Goal: Task Accomplishment & Management: Use online tool/utility

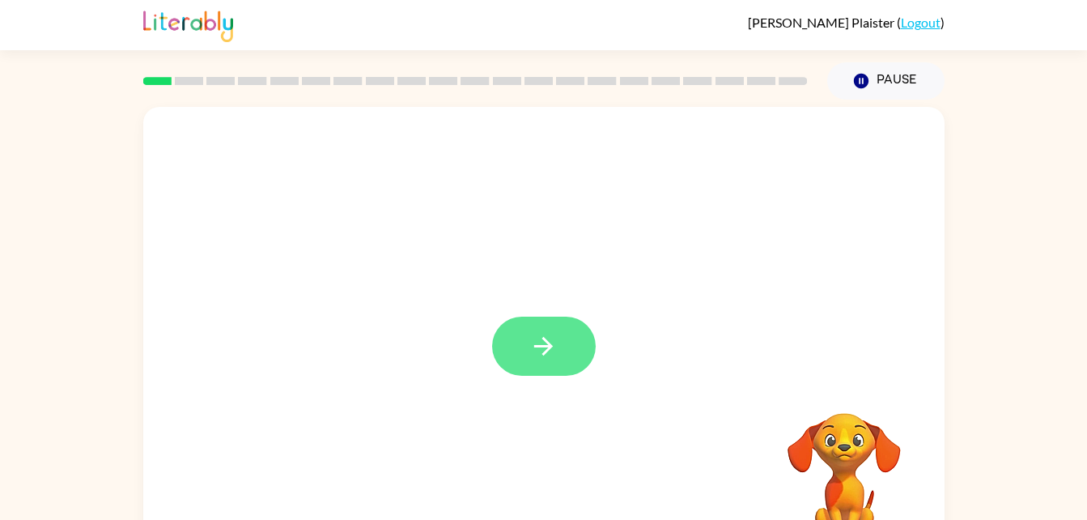
click at [548, 349] on icon "button" at bounding box center [543, 346] width 19 height 19
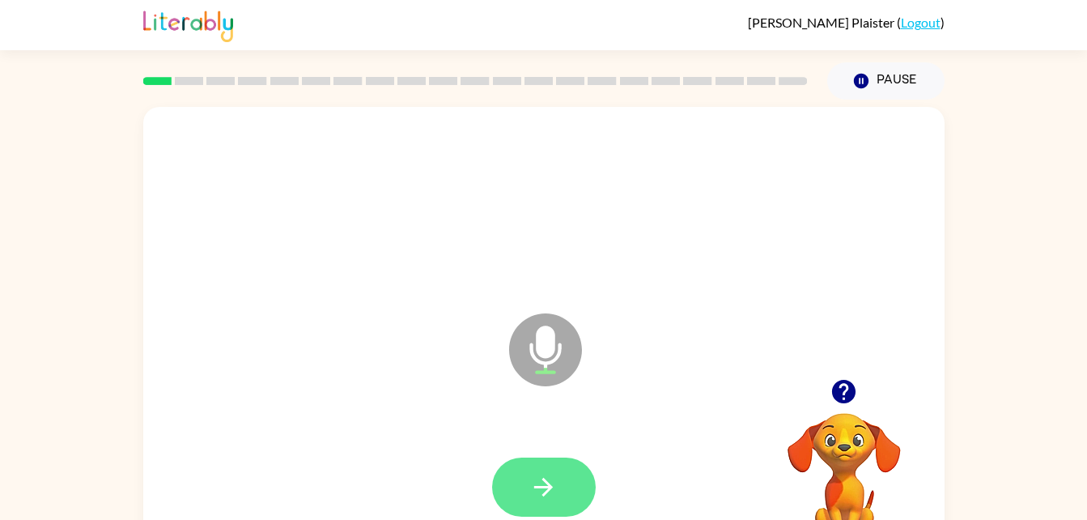
click at [551, 478] on icon "button" at bounding box center [543, 487] width 28 height 28
click at [549, 487] on icon "button" at bounding box center [543, 487] width 19 height 19
click at [533, 482] on icon "button" at bounding box center [543, 487] width 28 height 28
click at [560, 467] on button "button" at bounding box center [544, 486] width 104 height 59
click at [551, 477] on icon "button" at bounding box center [543, 487] width 28 height 28
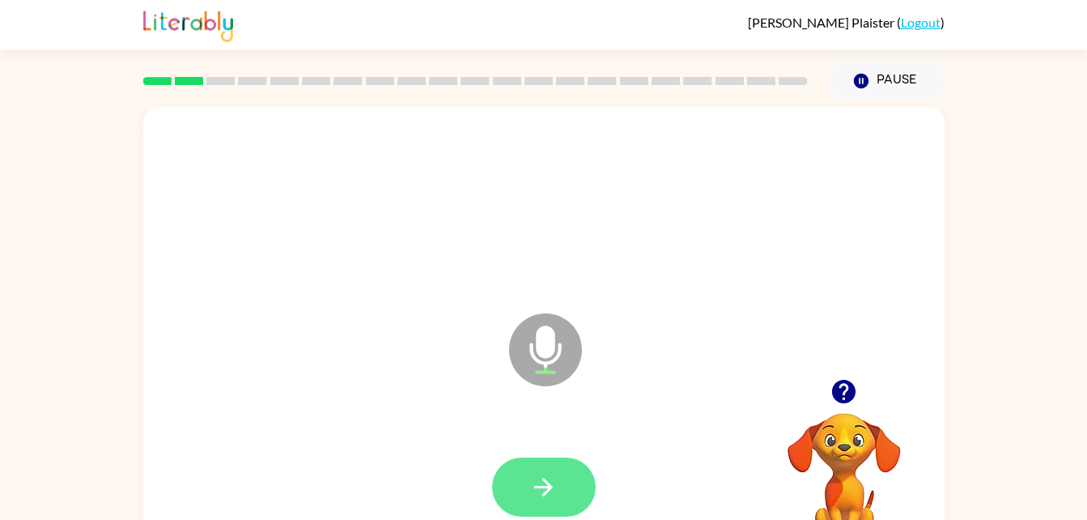
click at [565, 478] on button "button" at bounding box center [544, 486] width 104 height 59
click at [570, 466] on button "button" at bounding box center [544, 486] width 104 height 59
click at [538, 482] on icon "button" at bounding box center [543, 487] width 28 height 28
click at [557, 487] on icon "button" at bounding box center [543, 487] width 28 height 28
click at [557, 471] on button "button" at bounding box center [544, 486] width 104 height 59
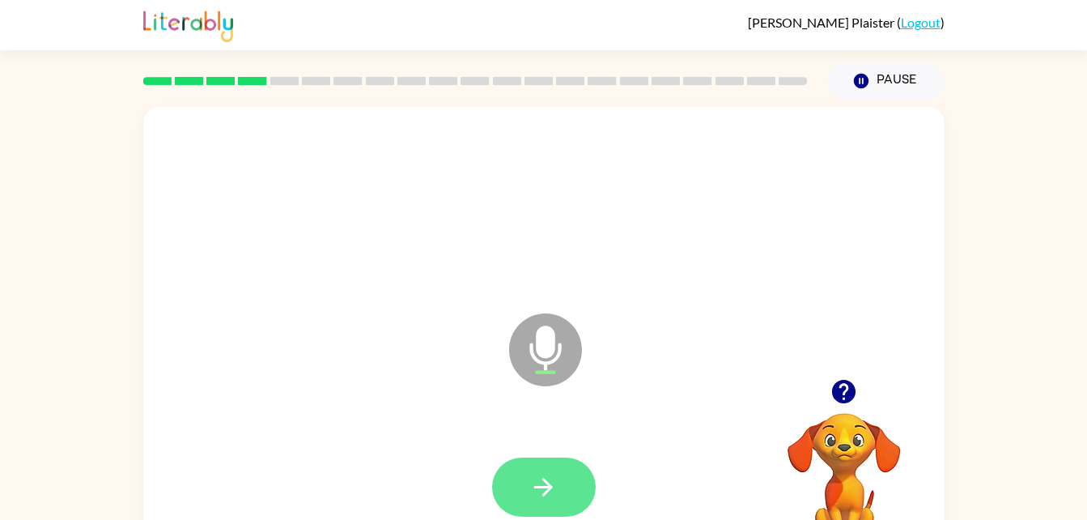
click at [544, 477] on icon "button" at bounding box center [543, 487] width 28 height 28
click at [572, 484] on button "button" at bounding box center [544, 486] width 104 height 59
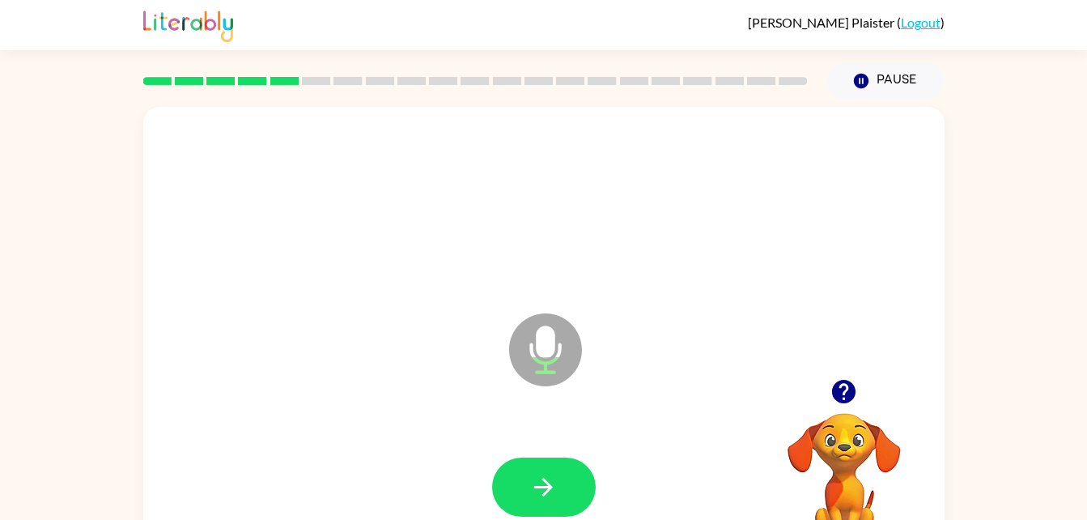
click at [544, 449] on div at bounding box center [543, 487] width 769 height 133
click at [563, 495] on button "button" at bounding box center [544, 486] width 104 height 59
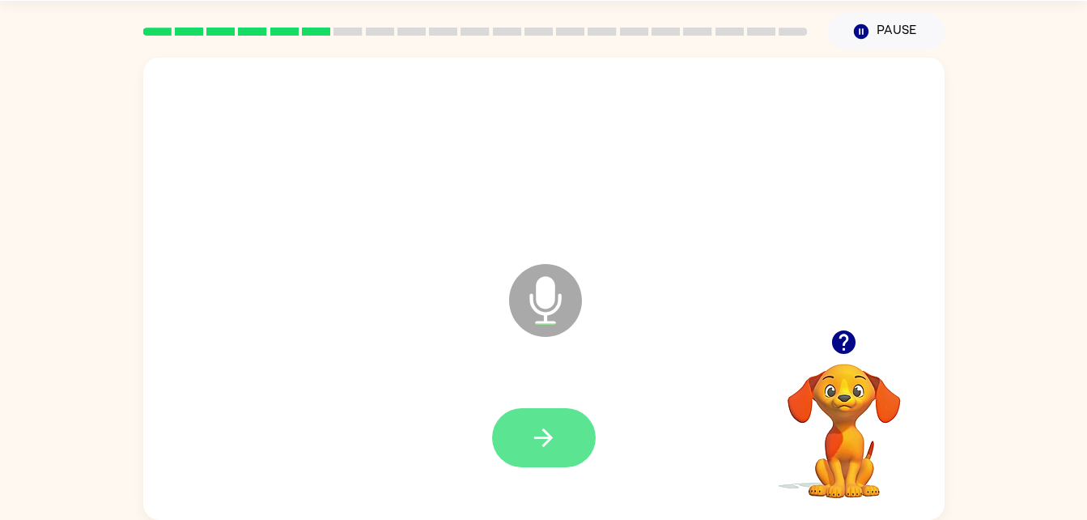
click at [551, 413] on button "button" at bounding box center [544, 437] width 104 height 59
click at [555, 421] on button "button" at bounding box center [544, 437] width 104 height 59
click at [552, 437] on icon "button" at bounding box center [543, 437] width 19 height 19
click at [572, 439] on button "button" at bounding box center [544, 437] width 104 height 59
click at [569, 410] on button "button" at bounding box center [544, 437] width 104 height 59
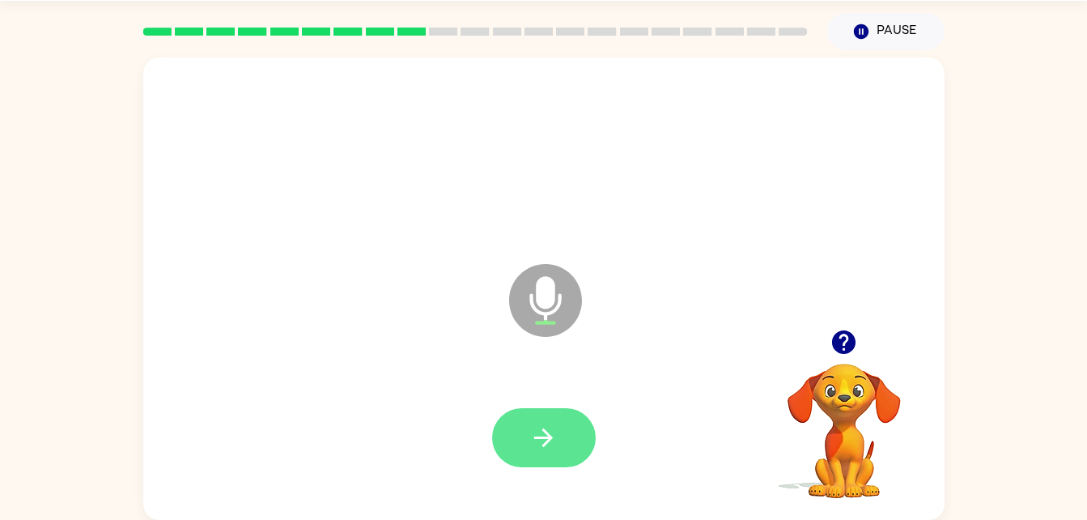
click at [546, 437] on icon "button" at bounding box center [543, 437] width 19 height 19
click at [578, 454] on button "button" at bounding box center [544, 437] width 104 height 59
click at [548, 419] on button "button" at bounding box center [544, 437] width 104 height 59
click at [559, 417] on button "button" at bounding box center [544, 437] width 104 height 59
click at [549, 425] on icon "button" at bounding box center [543, 437] width 28 height 28
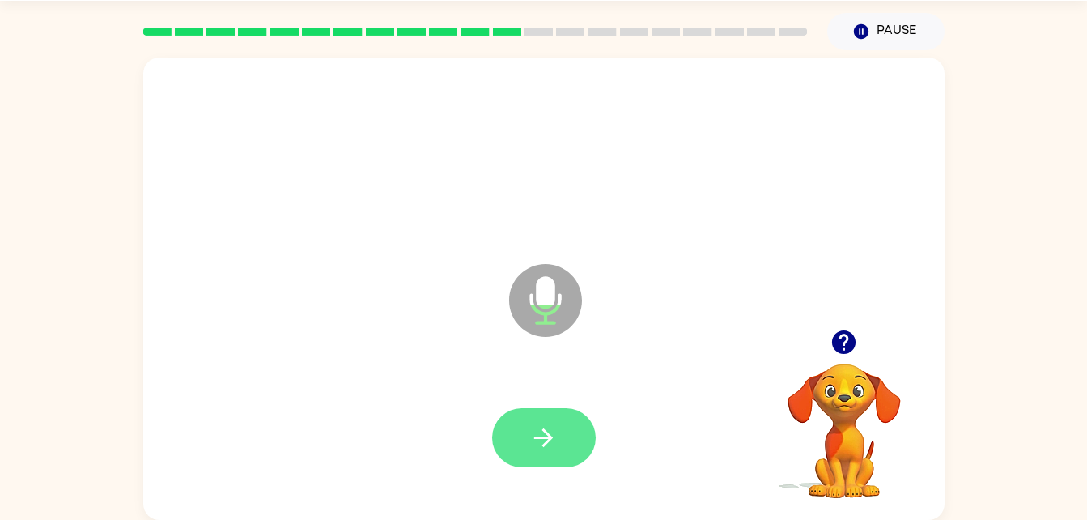
click at [572, 445] on button "button" at bounding box center [544, 437] width 104 height 59
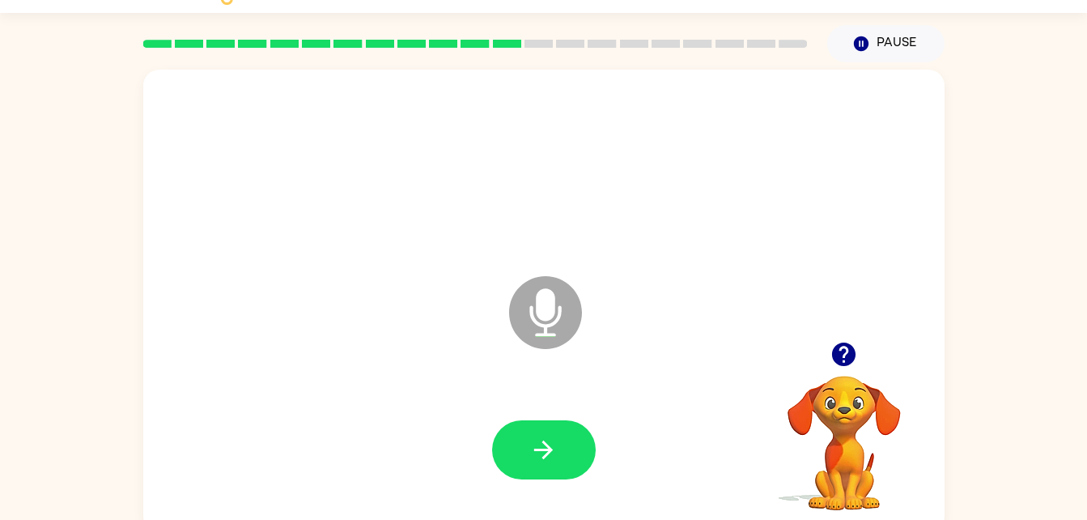
scroll to position [32, 0]
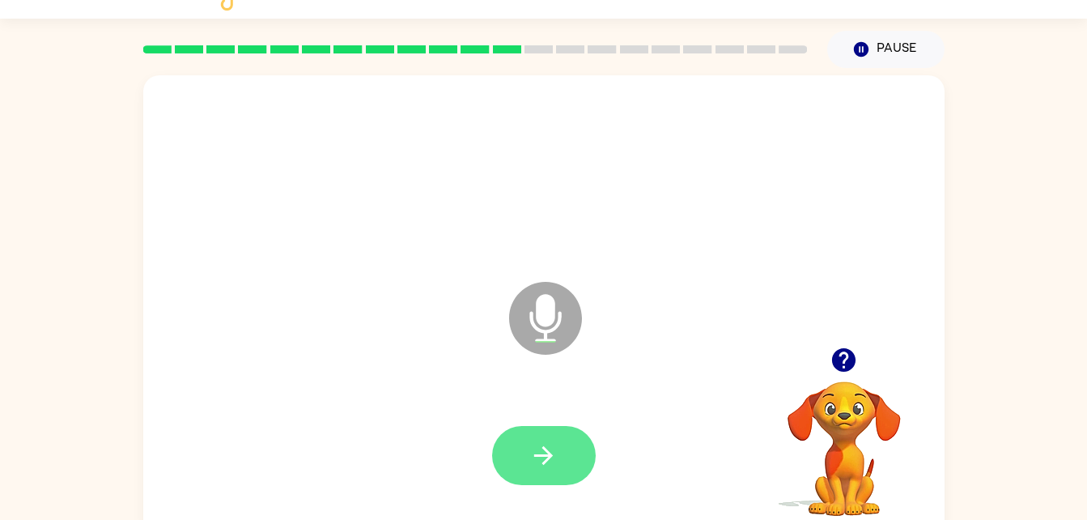
click at [572, 460] on button "button" at bounding box center [544, 455] width 104 height 59
click at [553, 428] on button "button" at bounding box center [544, 455] width 104 height 59
click at [576, 449] on button "button" at bounding box center [544, 455] width 104 height 59
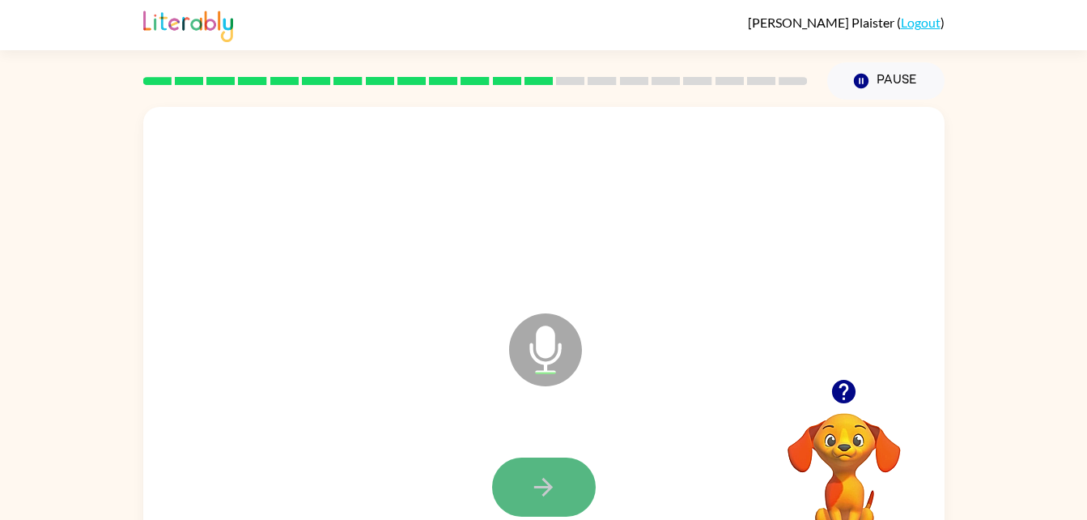
click at [554, 479] on icon "button" at bounding box center [543, 487] width 28 height 28
click at [581, 487] on button "button" at bounding box center [544, 486] width 104 height 59
click at [551, 495] on icon "button" at bounding box center [543, 487] width 28 height 28
click at [525, 495] on div at bounding box center [544, 486] width 104 height 59
click at [552, 459] on button "button" at bounding box center [544, 486] width 104 height 59
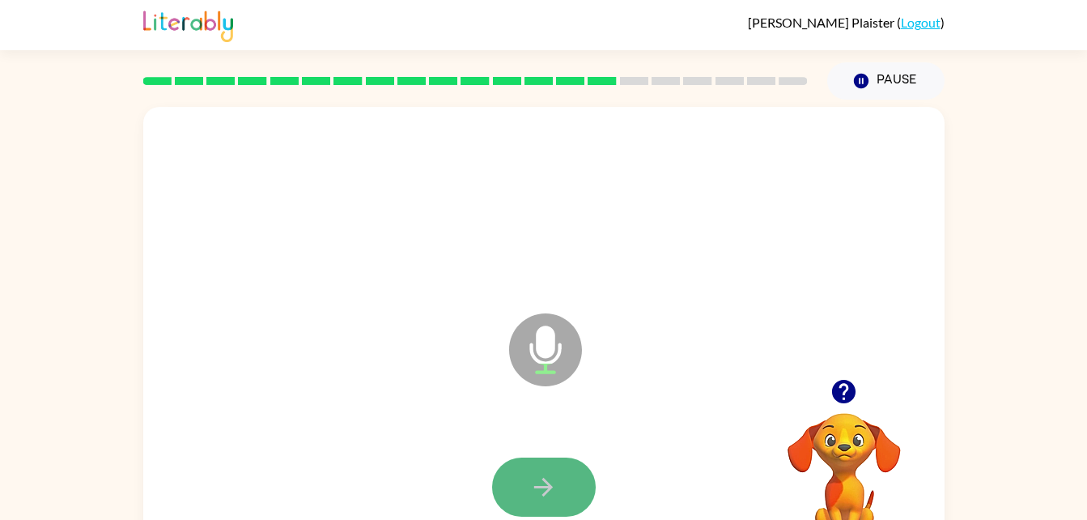
click at [551, 471] on button "button" at bounding box center [544, 486] width 104 height 59
click at [547, 489] on icon "button" at bounding box center [543, 487] width 28 height 28
click at [568, 469] on button "button" at bounding box center [544, 486] width 104 height 59
click at [563, 495] on button "button" at bounding box center [544, 486] width 104 height 59
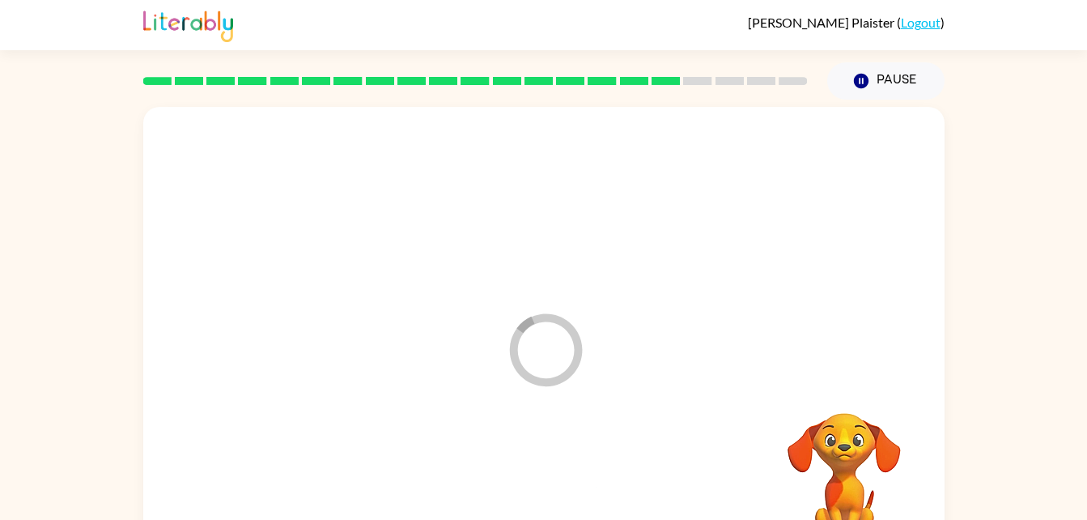
click at [538, 477] on div at bounding box center [543, 487] width 769 height 133
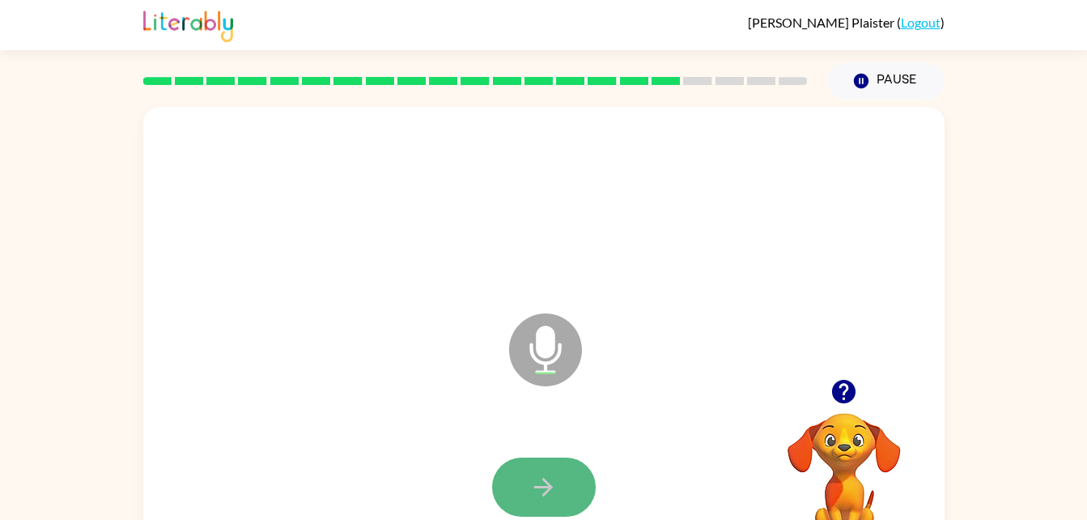
click at [568, 483] on button "button" at bounding box center [544, 486] width 104 height 59
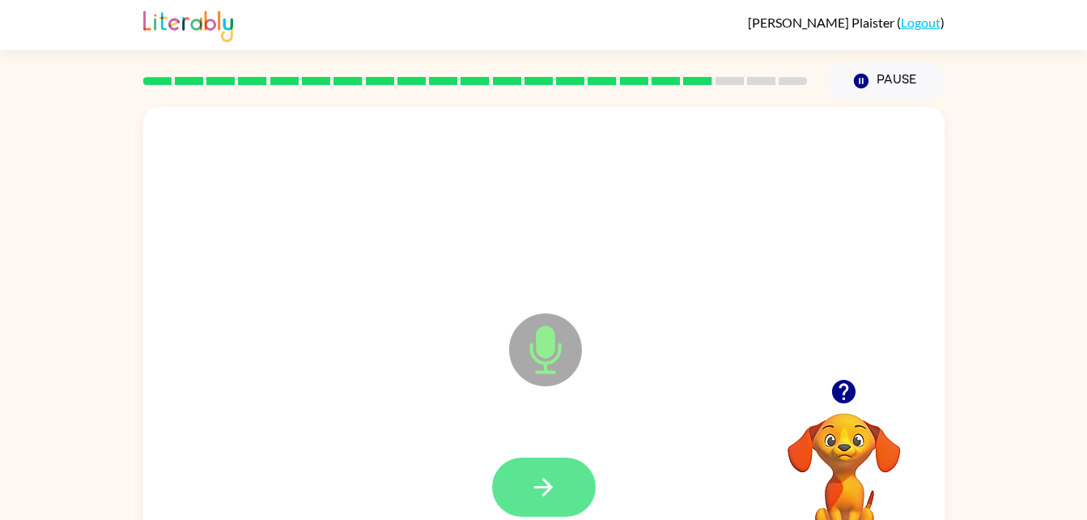
click at [566, 473] on button "button" at bounding box center [544, 486] width 104 height 59
click at [534, 468] on button "button" at bounding box center [544, 486] width 104 height 59
click at [560, 486] on button "button" at bounding box center [544, 486] width 104 height 59
click at [547, 473] on icon "button" at bounding box center [543, 487] width 28 height 28
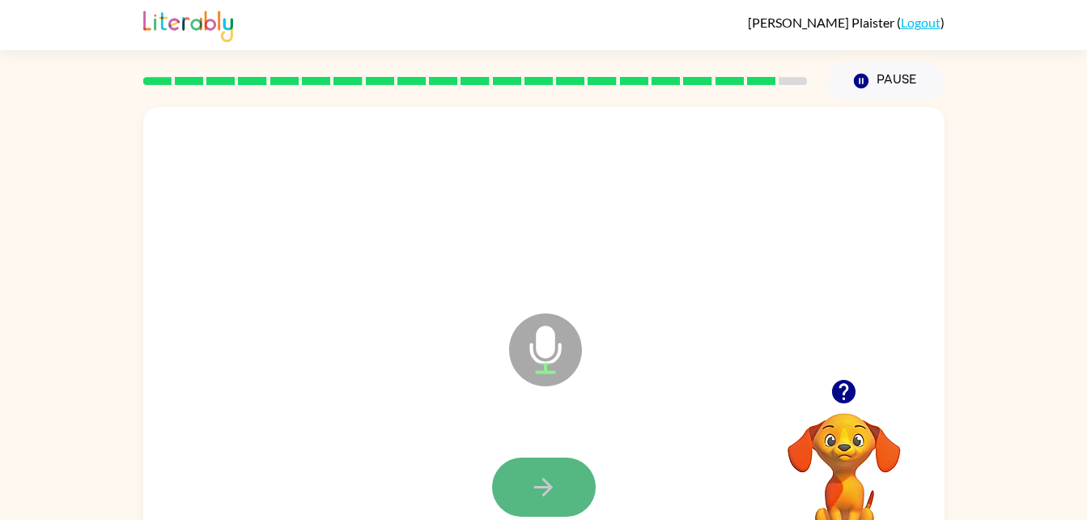
click at [567, 477] on button "button" at bounding box center [544, 486] width 104 height 59
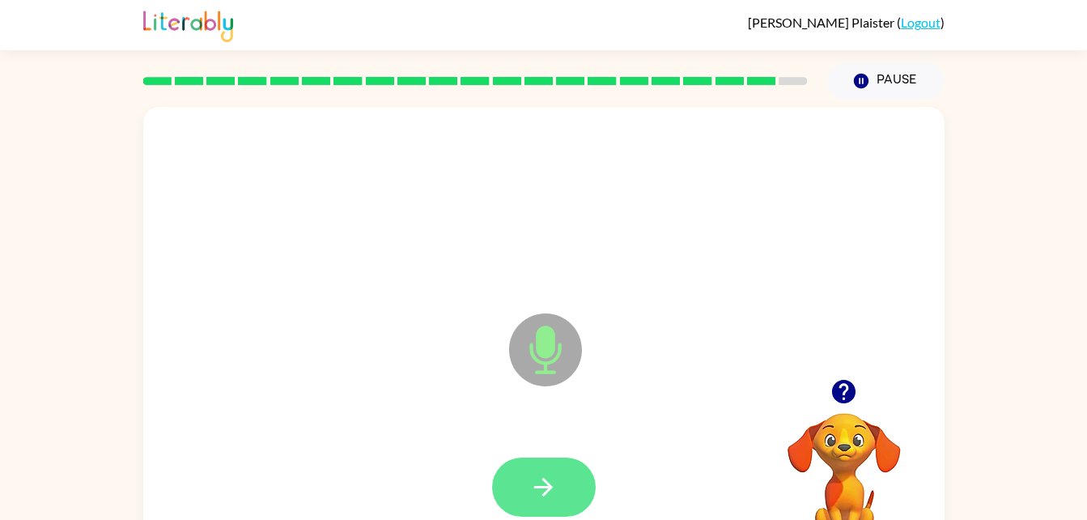
click at [566, 474] on button "button" at bounding box center [544, 486] width 104 height 59
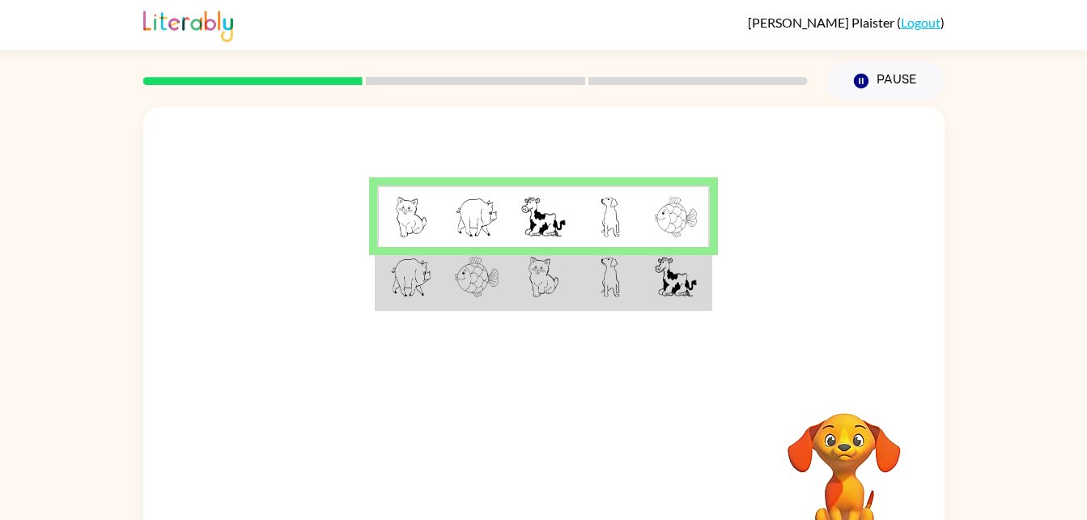
click at [449, 290] on td at bounding box center [477, 278] width 66 height 62
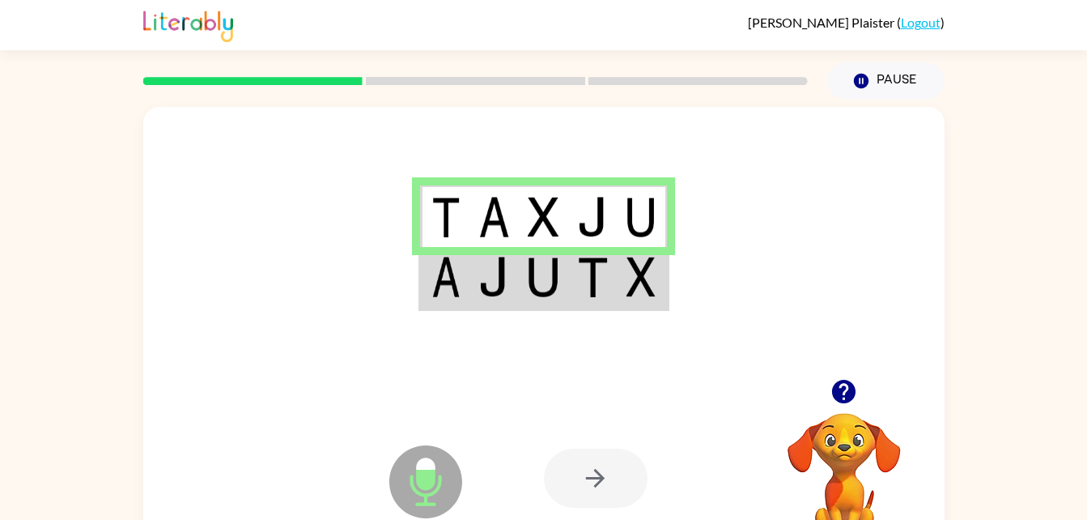
click at [482, 302] on td at bounding box center [494, 278] width 49 height 62
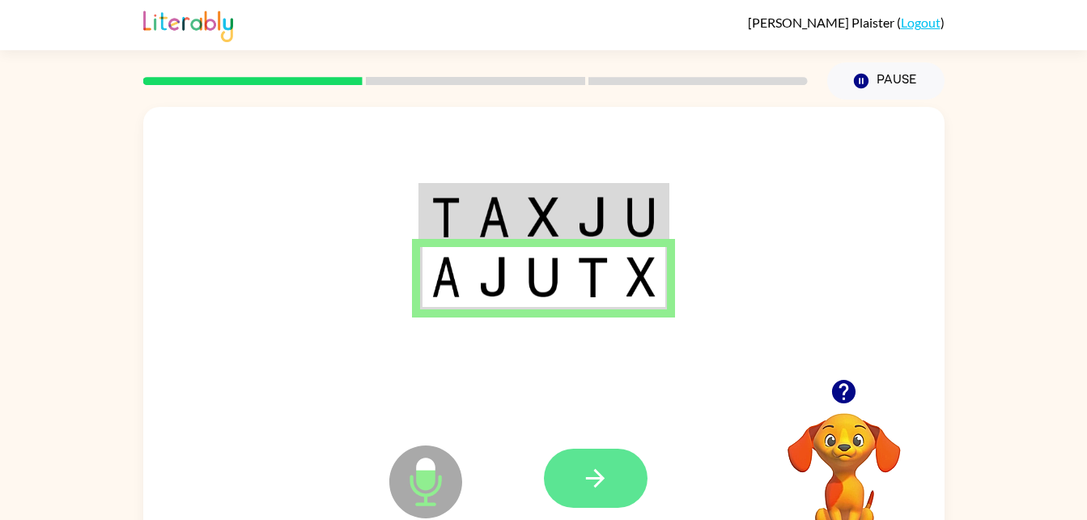
click at [570, 485] on button "button" at bounding box center [596, 478] width 104 height 59
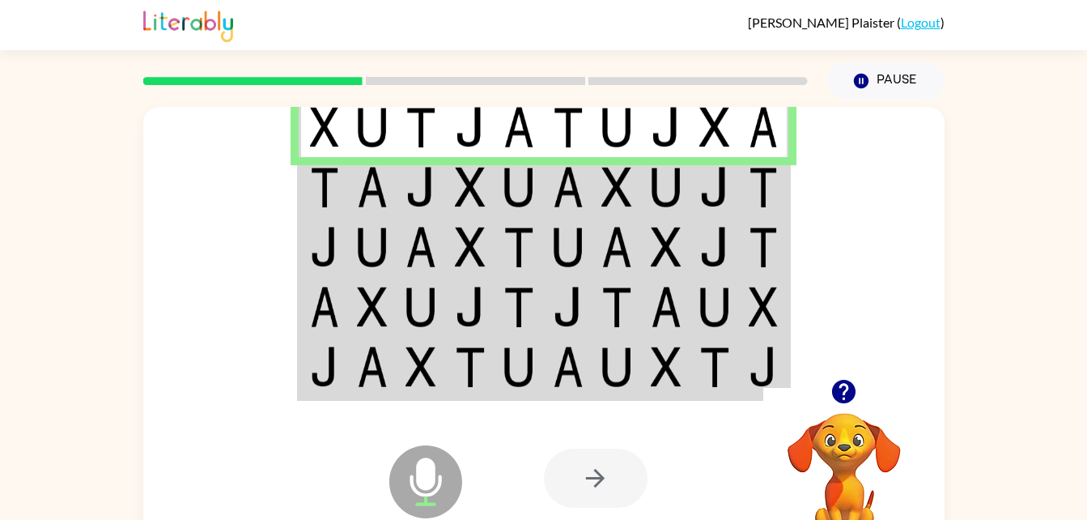
click at [371, 190] on img at bounding box center [372, 187] width 31 height 40
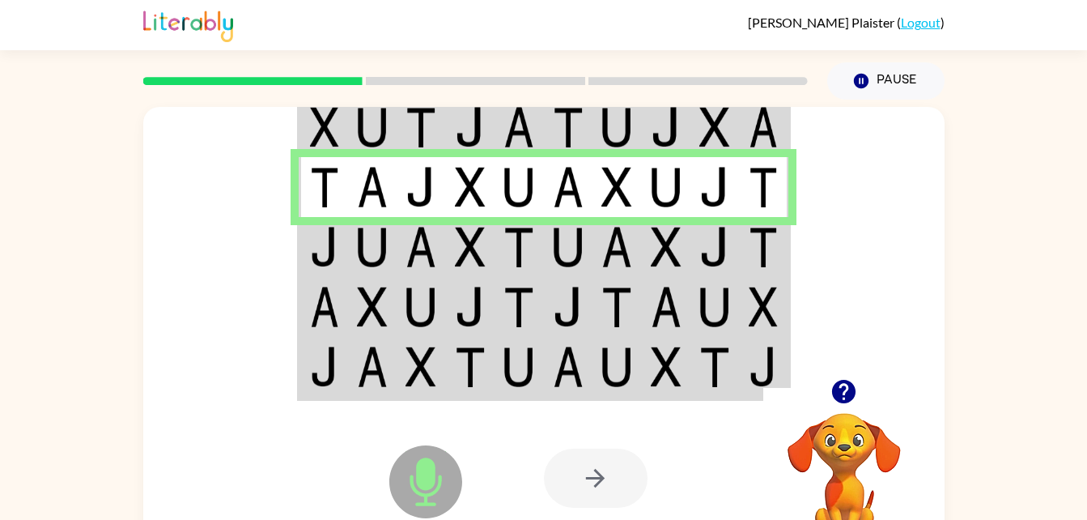
click at [345, 243] on td at bounding box center [323, 247] width 49 height 60
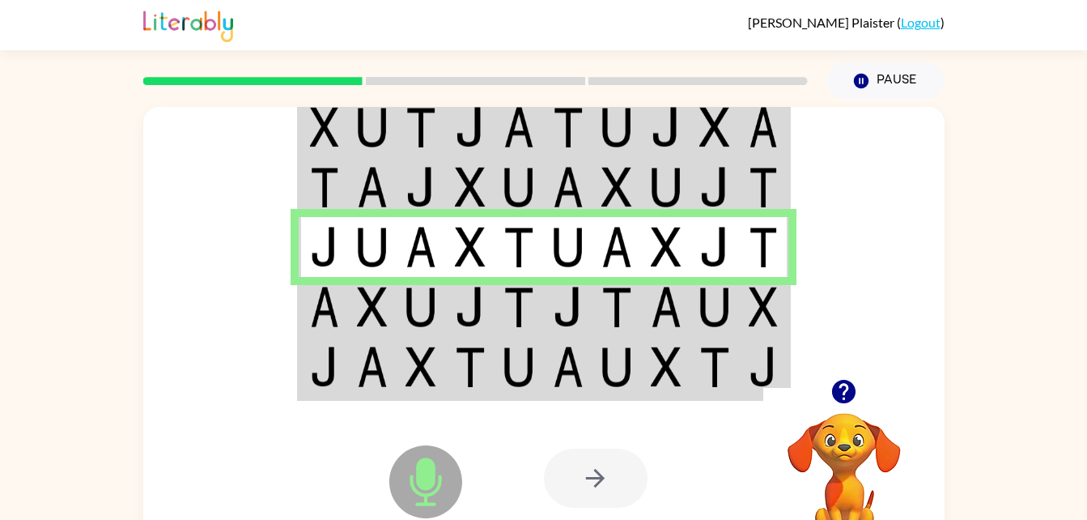
click at [336, 324] on img at bounding box center [324, 307] width 29 height 40
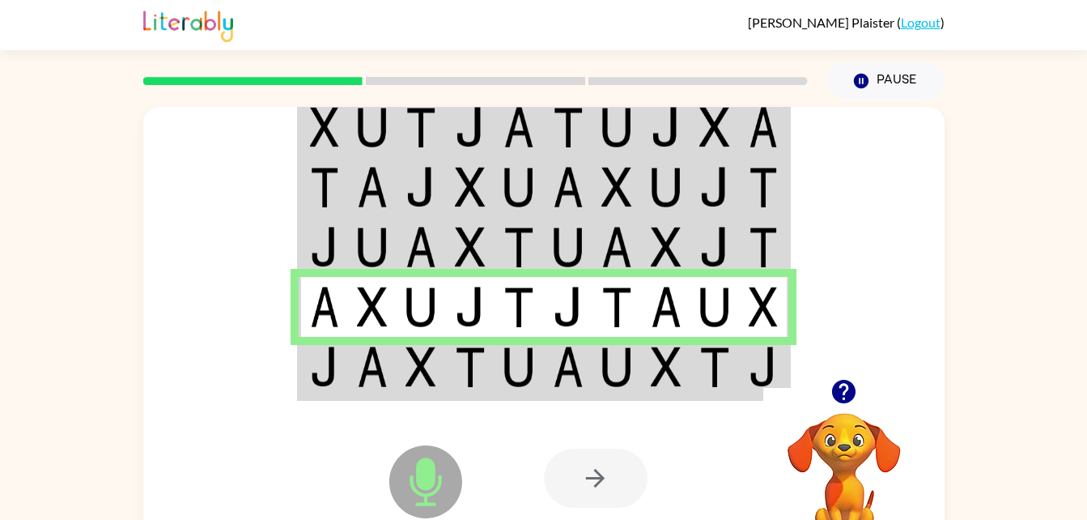
click at [357, 359] on img at bounding box center [372, 367] width 31 height 40
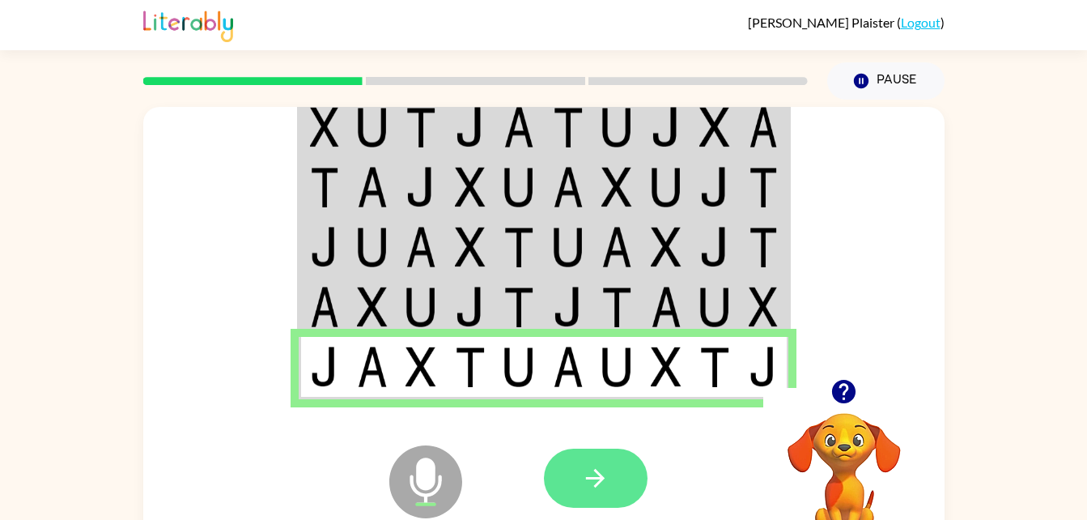
click at [597, 478] on icon "button" at bounding box center [595, 478] width 19 height 19
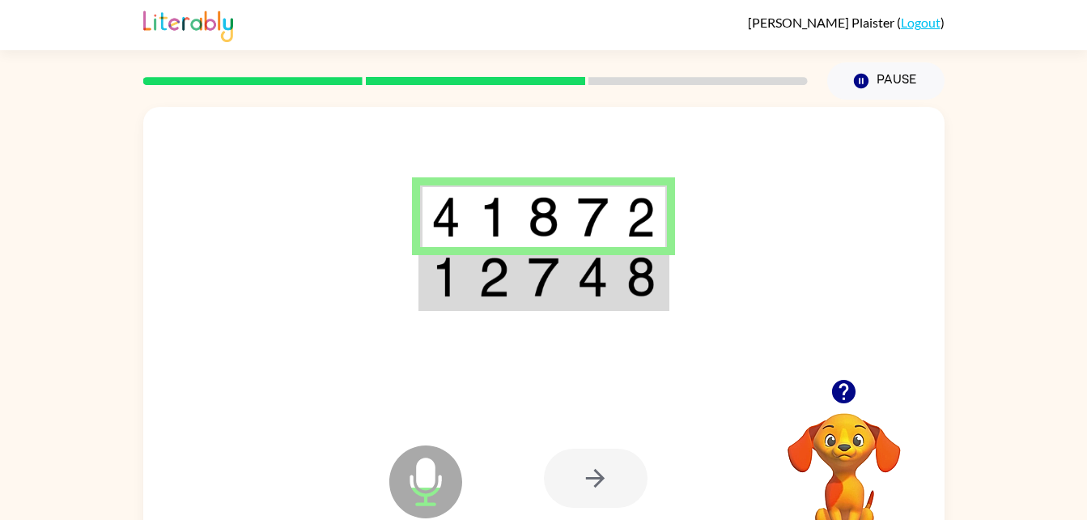
click at [483, 286] on img at bounding box center [493, 277] width 31 height 40
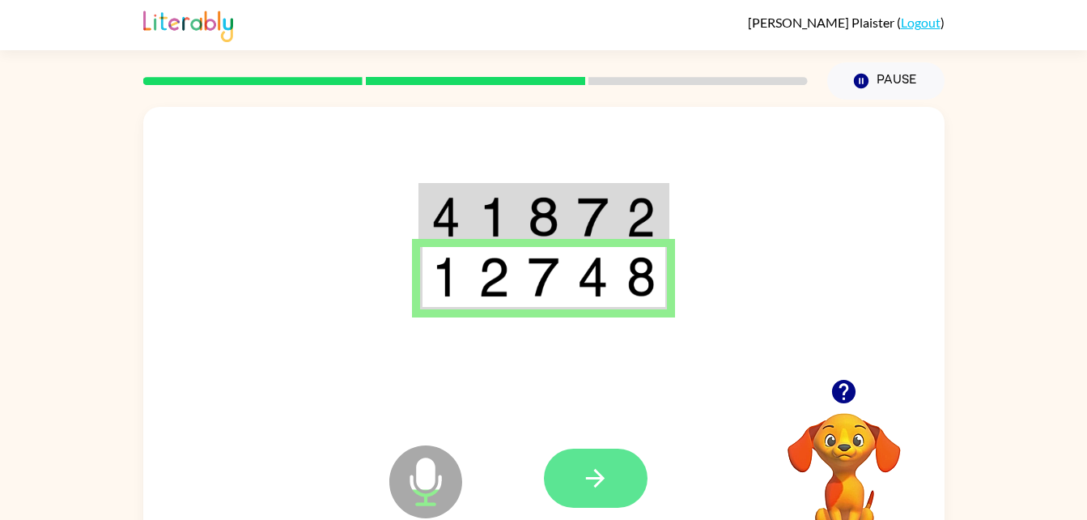
click at [621, 481] on button "button" at bounding box center [596, 478] width 104 height 59
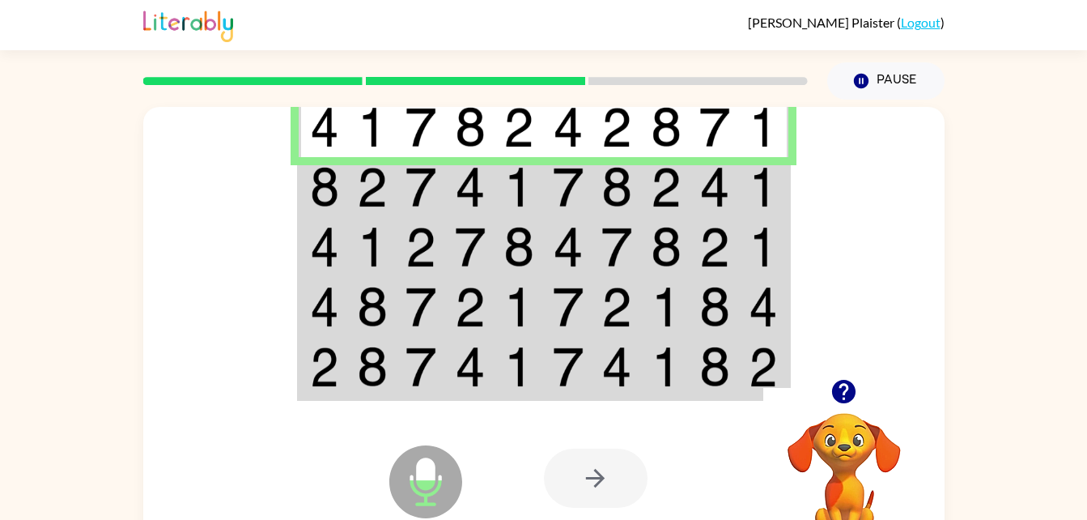
click at [337, 197] on img at bounding box center [324, 187] width 29 height 40
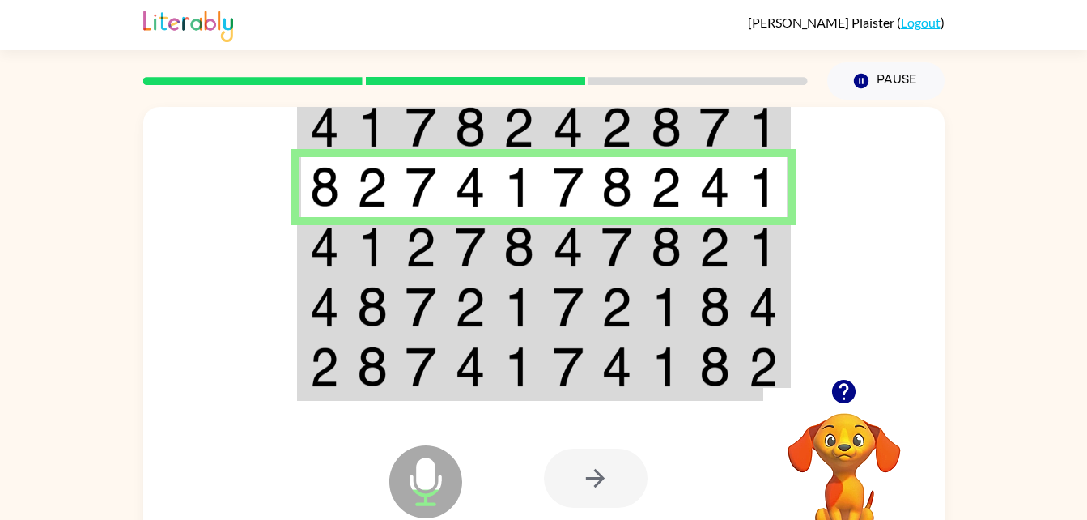
click at [335, 240] on img at bounding box center [324, 247] width 29 height 40
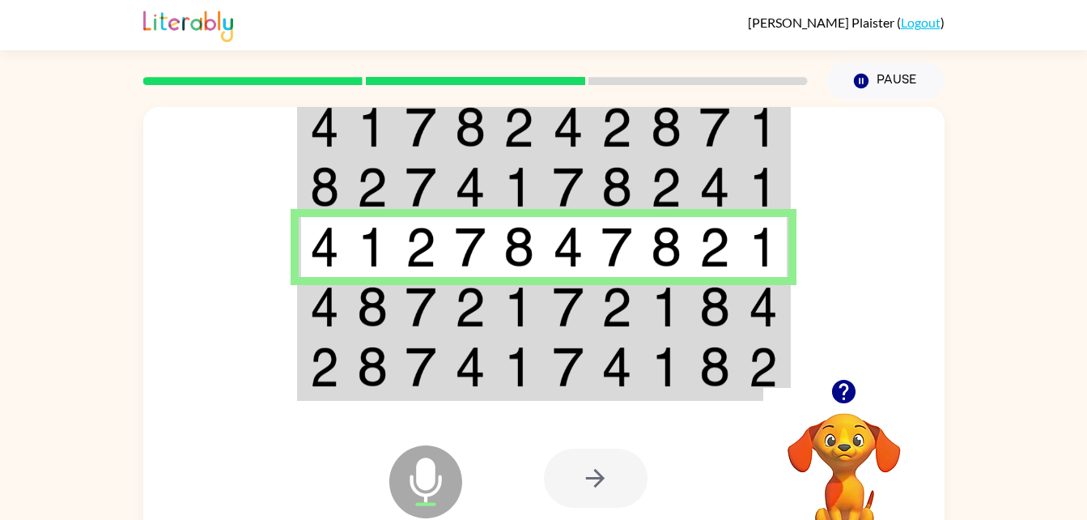
click at [321, 322] on img at bounding box center [324, 307] width 29 height 40
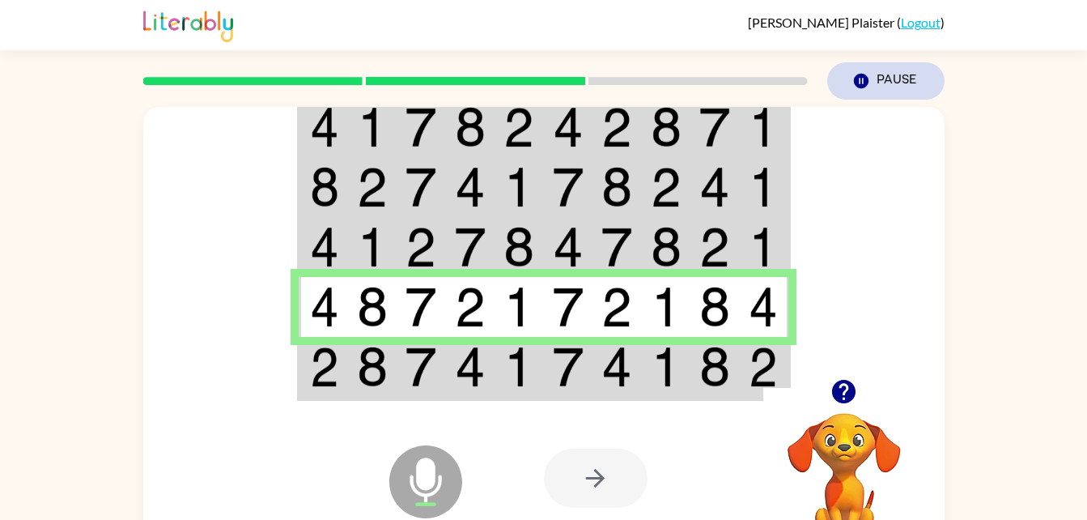
click at [893, 68] on button "Pause Pause" at bounding box center [885, 80] width 117 height 37
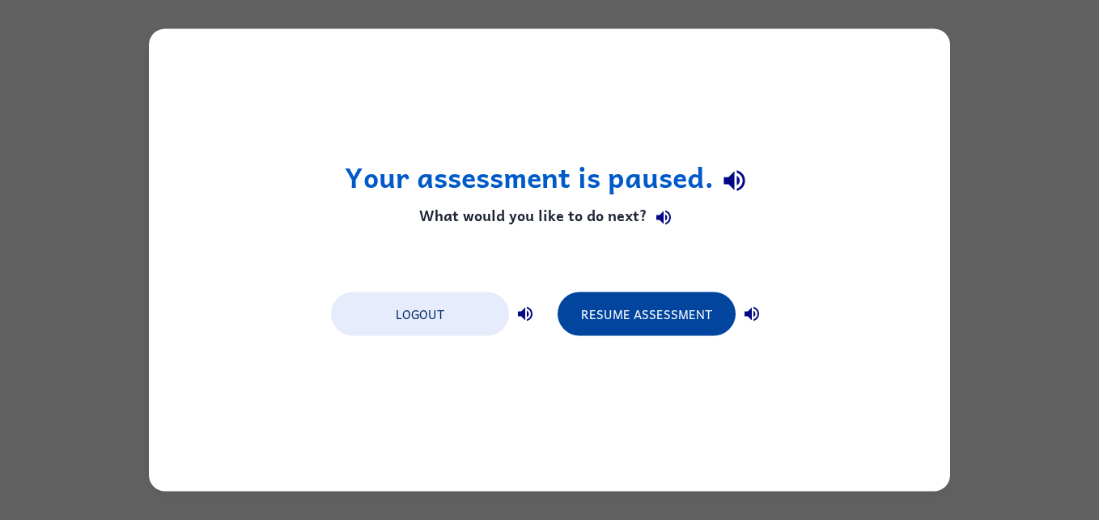
click at [665, 322] on button "Resume Assessment" at bounding box center [647, 314] width 178 height 44
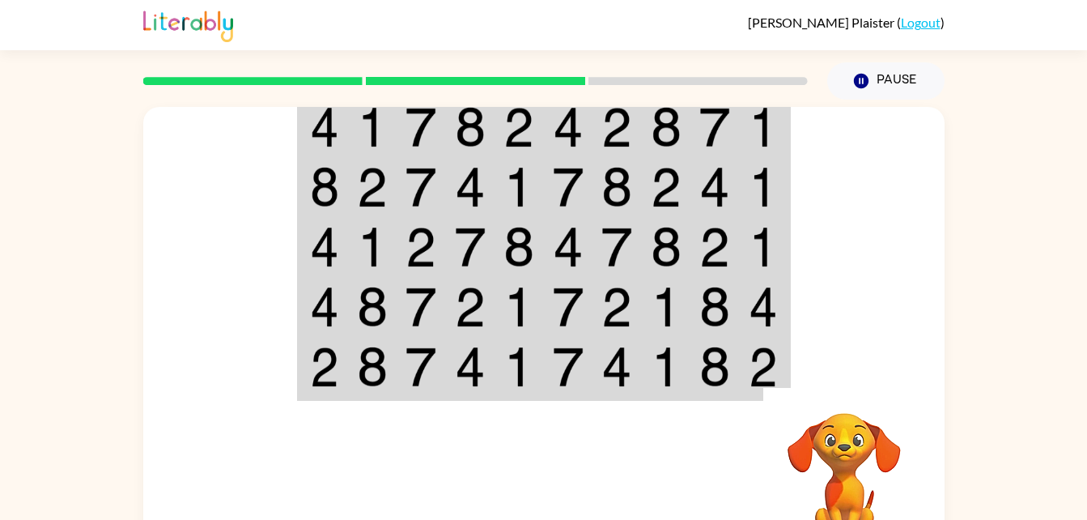
click at [848, 428] on video "Your browser must support playing .mp4 files to use Literably. Please try using…" at bounding box center [844, 469] width 162 height 162
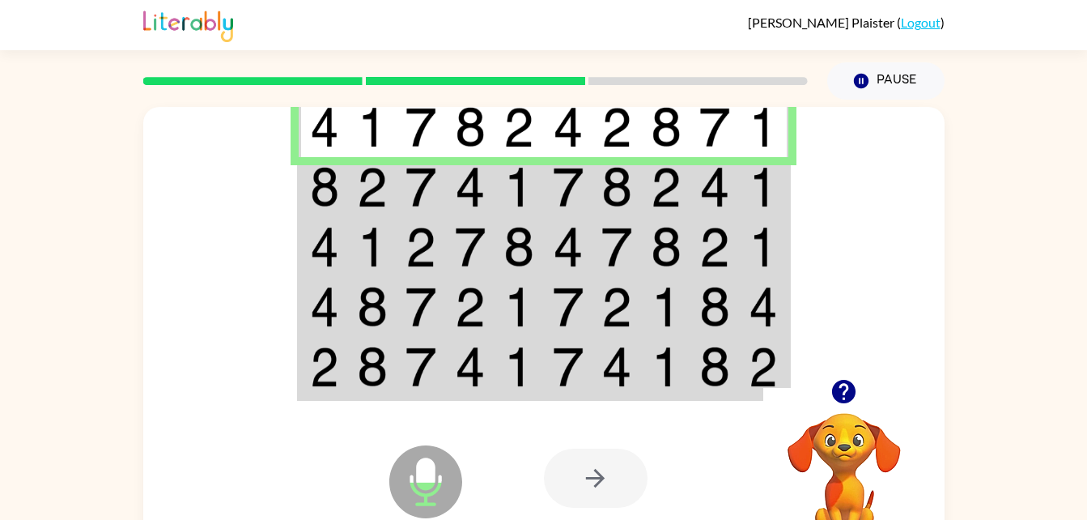
click at [310, 174] on img at bounding box center [324, 187] width 29 height 40
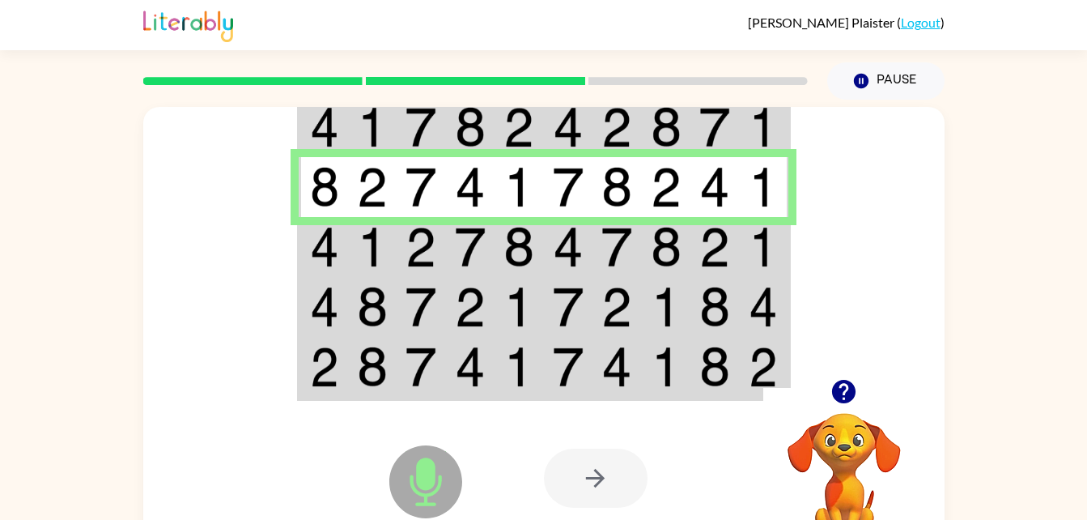
click at [332, 224] on td at bounding box center [323, 247] width 49 height 60
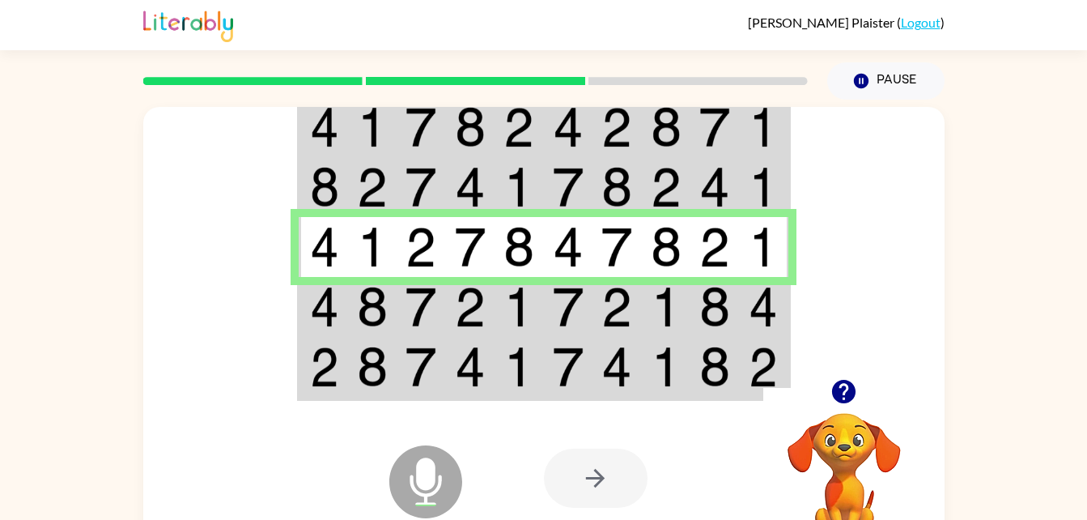
click at [357, 312] on img at bounding box center [372, 307] width 31 height 40
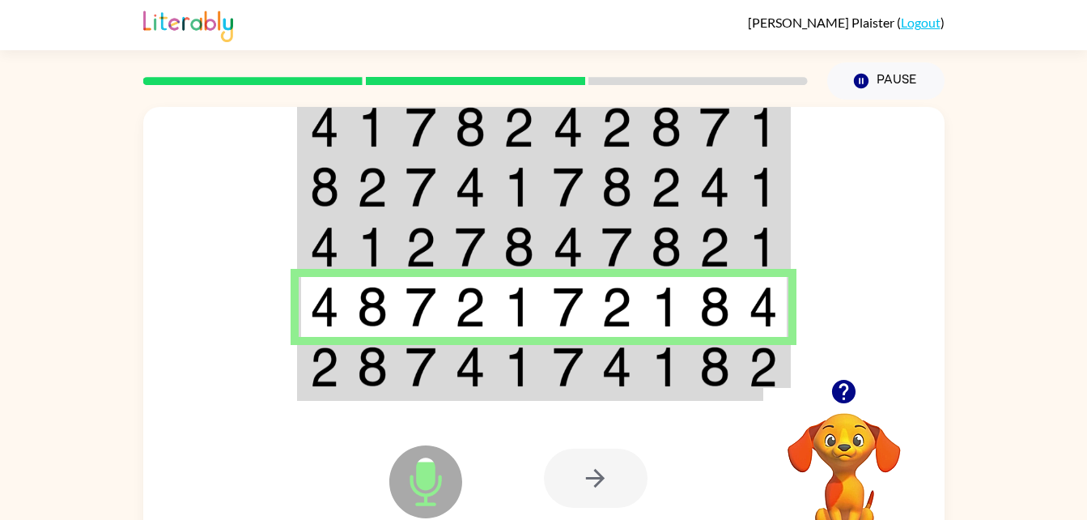
click at [389, 358] on td at bounding box center [372, 368] width 49 height 62
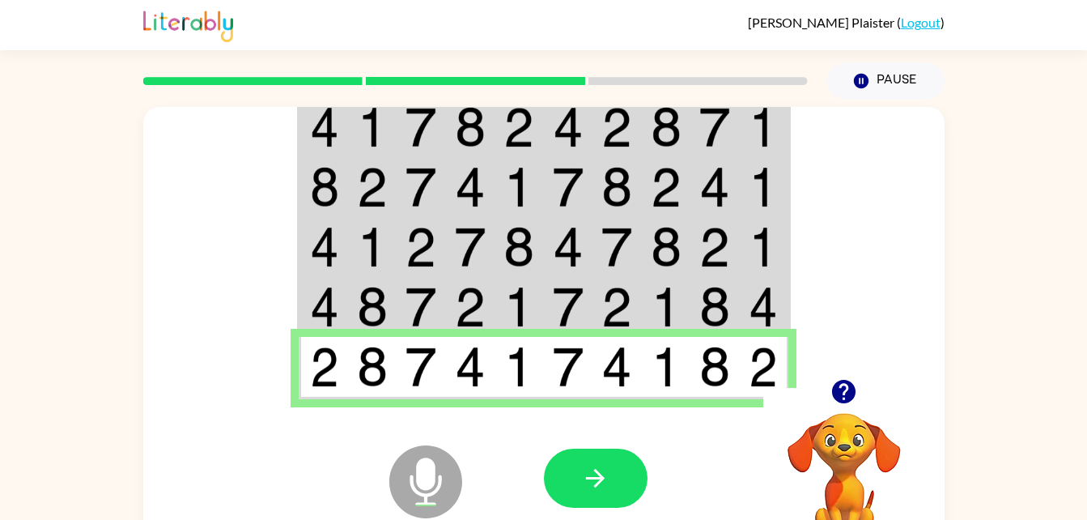
click at [598, 478] on icon "button" at bounding box center [595, 478] width 19 height 19
click at [599, 478] on div at bounding box center [596, 478] width 104 height 59
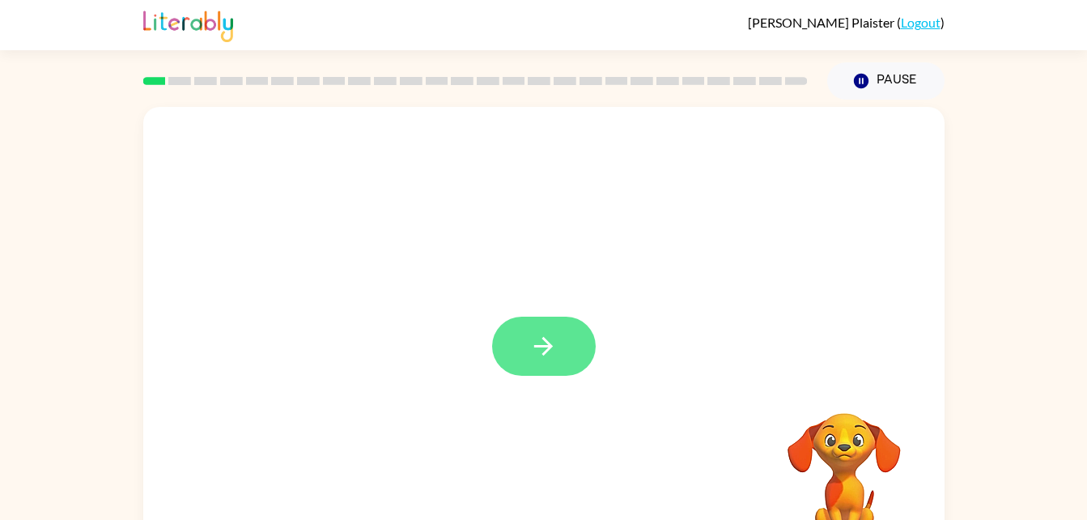
click at [573, 328] on button "button" at bounding box center [544, 346] width 104 height 59
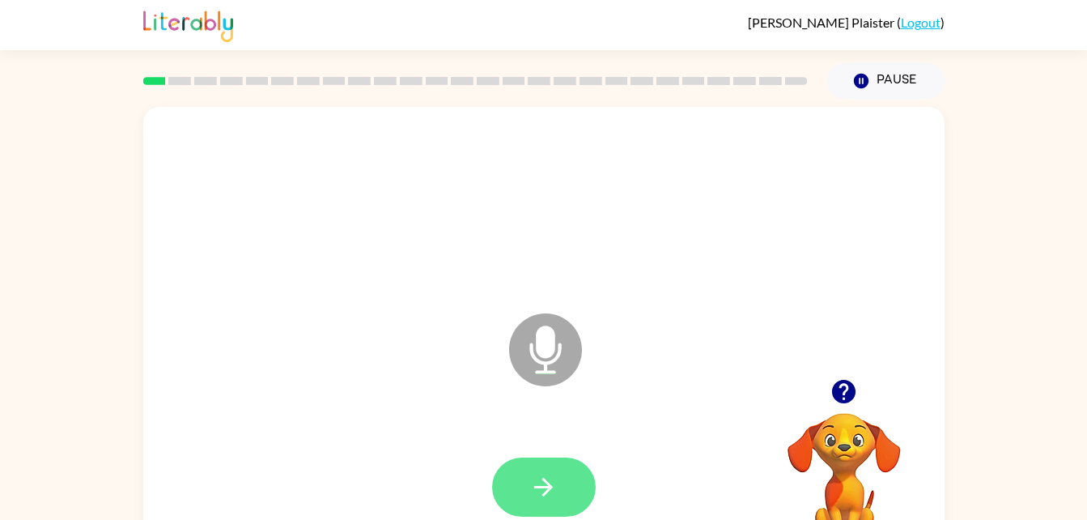
click at [563, 474] on button "button" at bounding box center [544, 486] width 104 height 59
click at [561, 474] on button "button" at bounding box center [544, 486] width 104 height 59
click at [546, 500] on icon "button" at bounding box center [543, 487] width 28 height 28
click at [558, 487] on button "button" at bounding box center [544, 486] width 104 height 59
click at [561, 489] on button "button" at bounding box center [544, 486] width 104 height 59
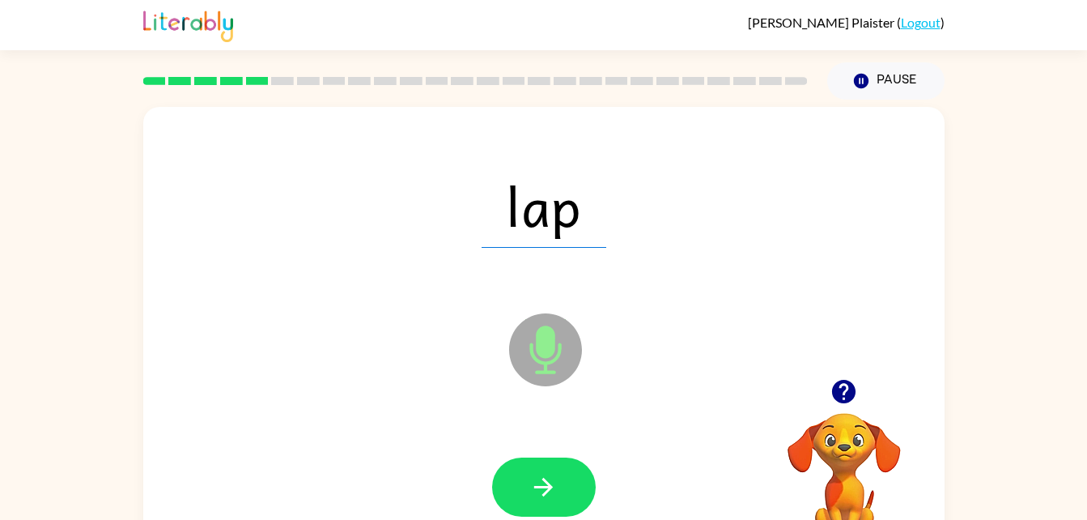
click at [581, 471] on button "button" at bounding box center [544, 486] width 104 height 59
click at [576, 477] on div at bounding box center [544, 486] width 104 height 59
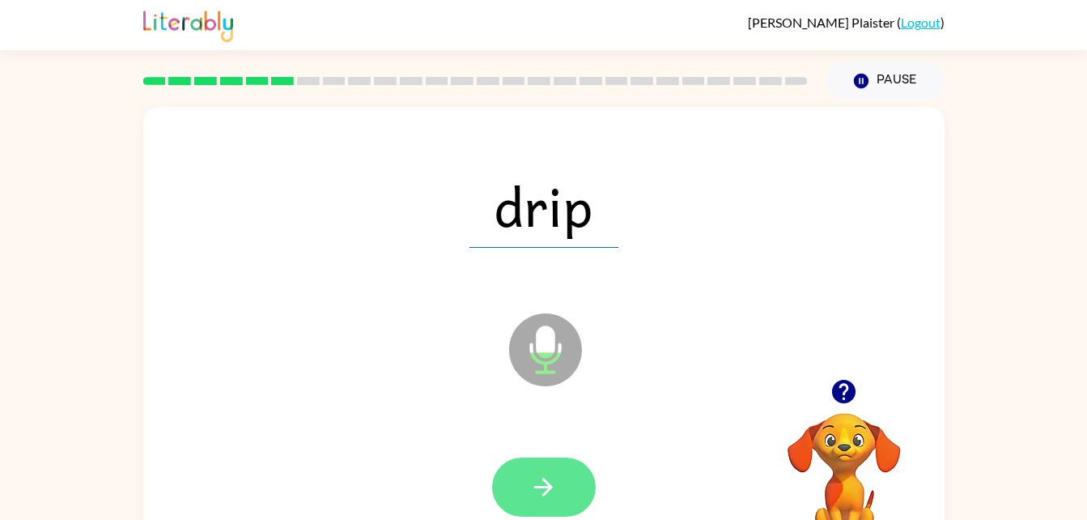
click at [542, 493] on icon "button" at bounding box center [543, 487] width 28 height 28
click at [537, 482] on icon "button" at bounding box center [543, 487] width 28 height 28
click at [559, 476] on button "button" at bounding box center [544, 486] width 104 height 59
click at [541, 490] on icon "button" at bounding box center [543, 487] width 28 height 28
click at [546, 492] on icon "button" at bounding box center [543, 487] width 19 height 19
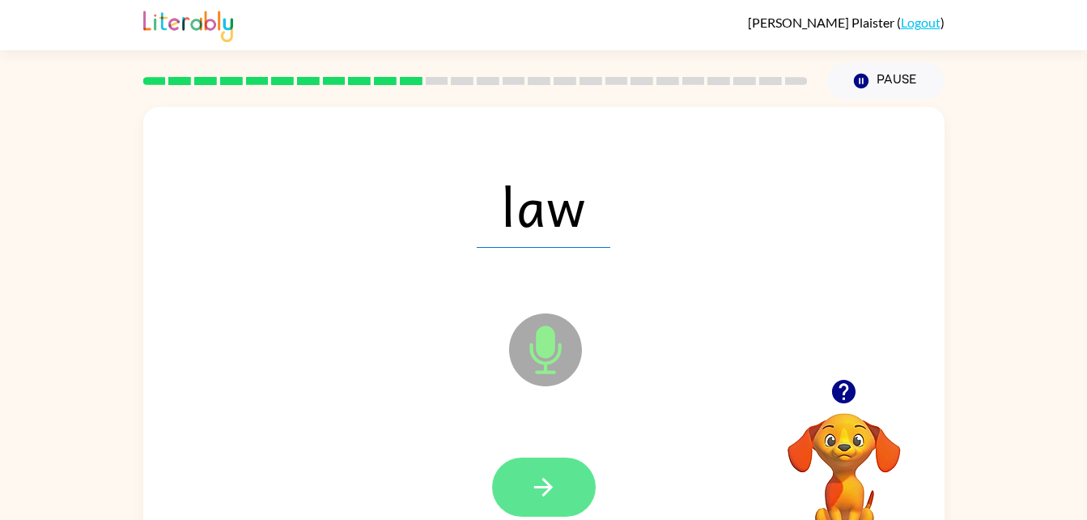
click at [548, 493] on icon "button" at bounding box center [543, 487] width 28 height 28
click at [580, 481] on button "button" at bounding box center [544, 486] width 104 height 59
click at [566, 491] on button "button" at bounding box center [544, 486] width 104 height 59
click at [563, 477] on button "button" at bounding box center [544, 486] width 104 height 59
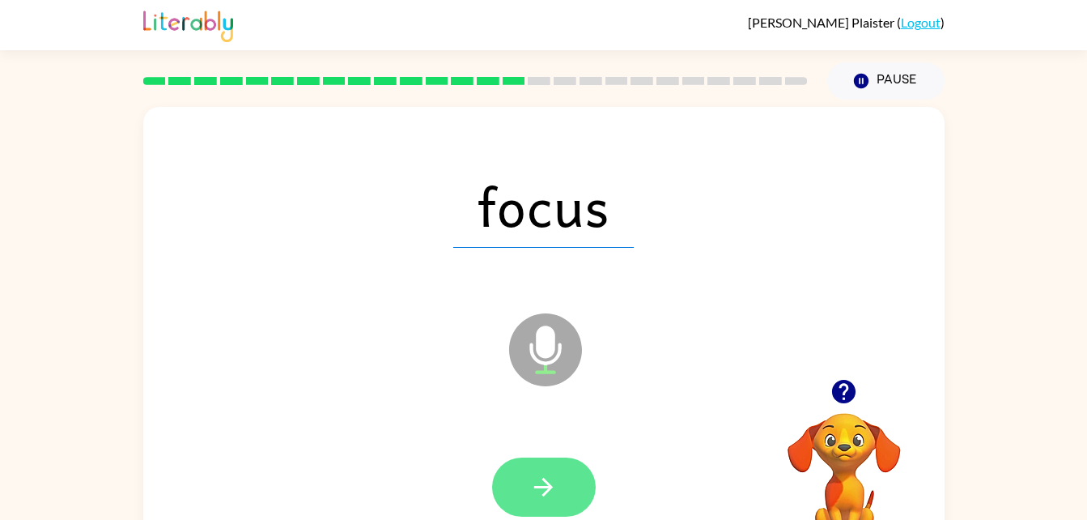
click at [551, 480] on icon "button" at bounding box center [543, 487] width 28 height 28
click at [585, 464] on button "button" at bounding box center [544, 486] width 104 height 59
click at [558, 477] on button "button" at bounding box center [544, 486] width 104 height 59
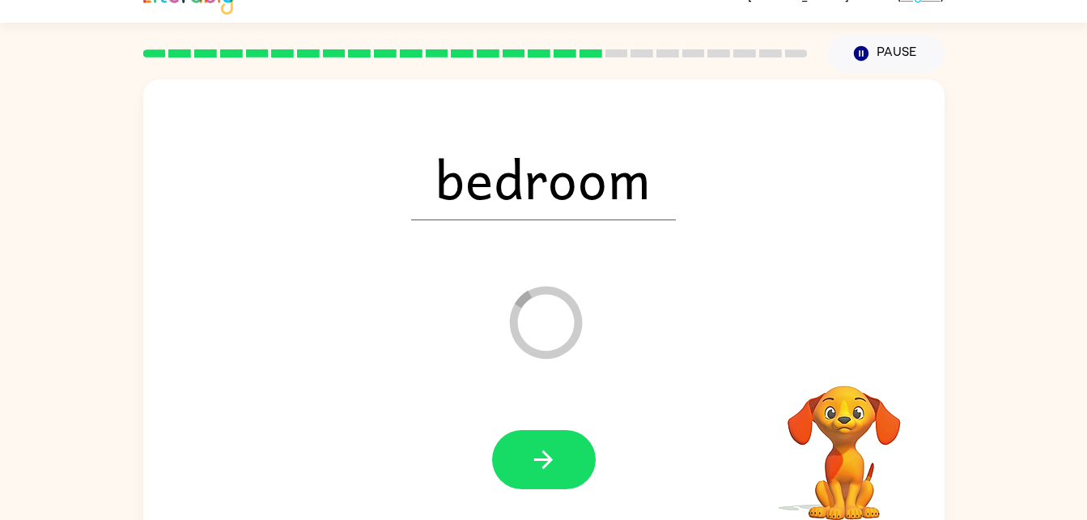
scroll to position [49, 0]
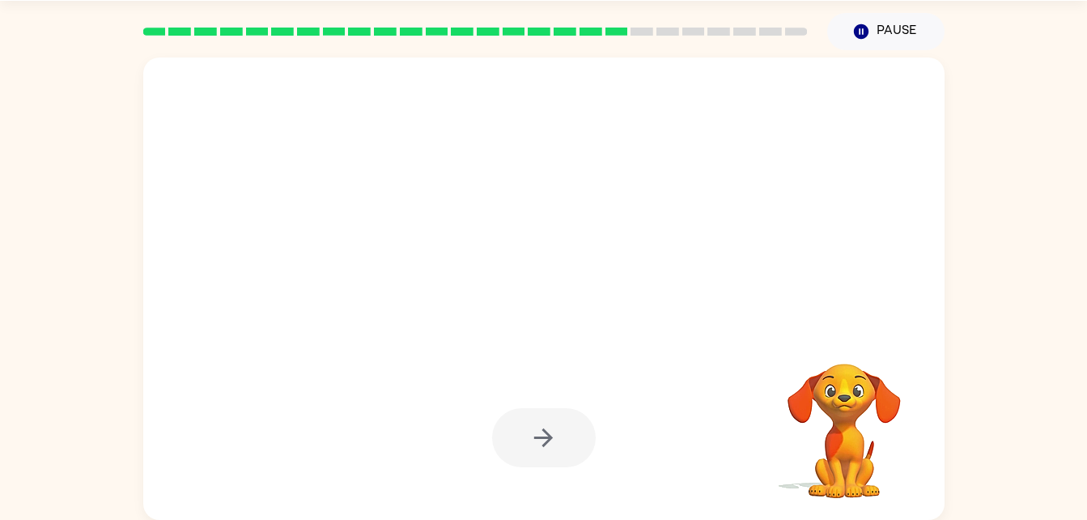
click at [525, 456] on div at bounding box center [544, 437] width 104 height 59
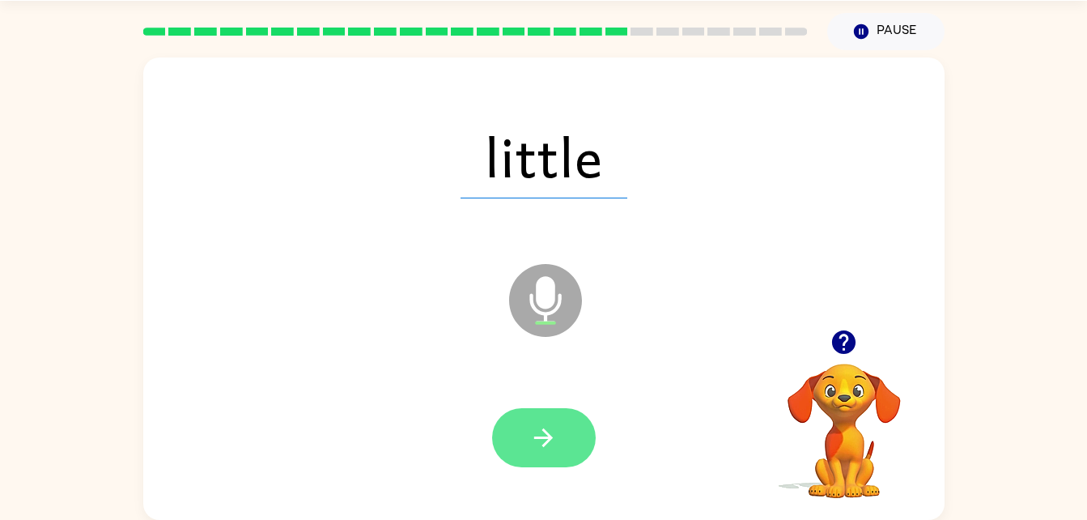
click at [532, 453] on button "button" at bounding box center [544, 437] width 104 height 59
click at [545, 427] on icon "button" at bounding box center [543, 437] width 28 height 28
click at [555, 441] on icon "button" at bounding box center [543, 437] width 28 height 28
click at [546, 426] on icon "button" at bounding box center [543, 437] width 28 height 28
click at [546, 441] on icon "button" at bounding box center [543, 437] width 28 height 28
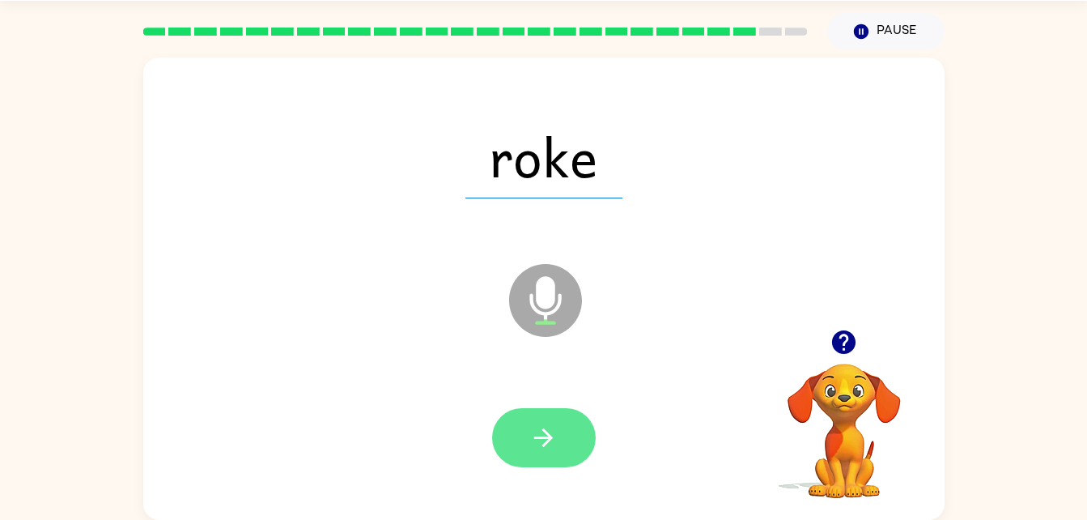
click at [547, 411] on button "button" at bounding box center [544, 437] width 104 height 59
click at [568, 436] on button "button" at bounding box center [544, 437] width 104 height 59
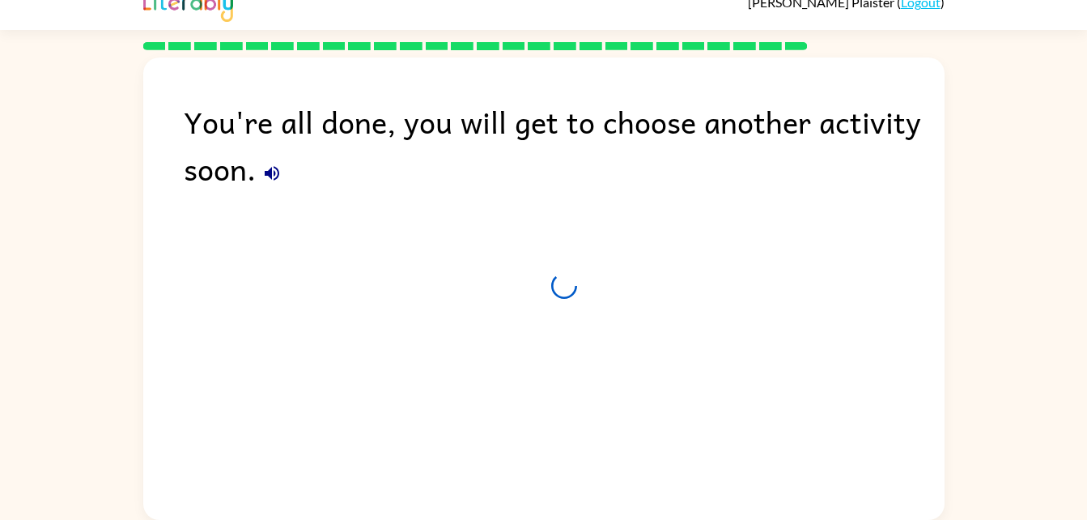
scroll to position [20, 0]
